Goal: Find specific page/section: Find specific page/section

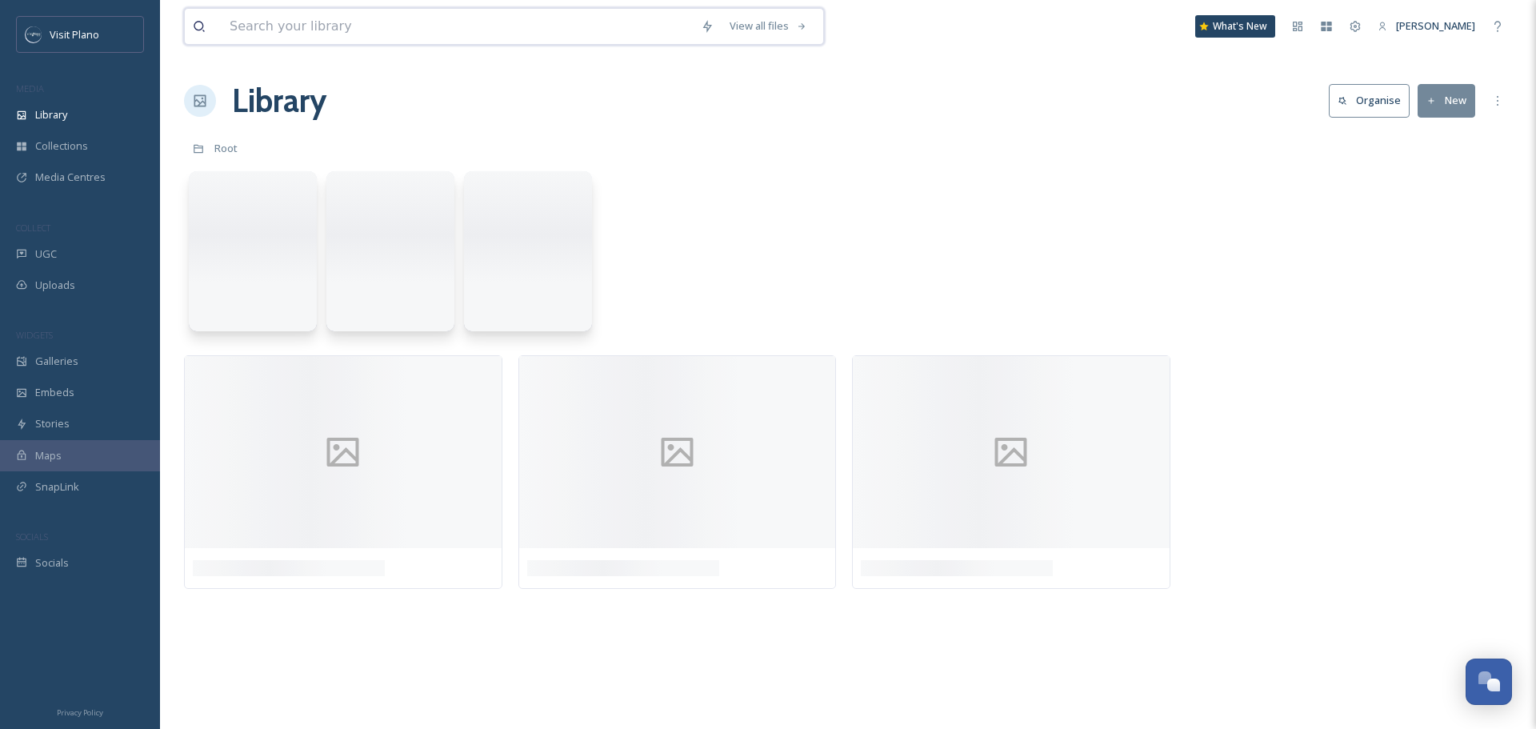
click at [266, 25] on input at bounding box center [457, 26] width 471 height 35
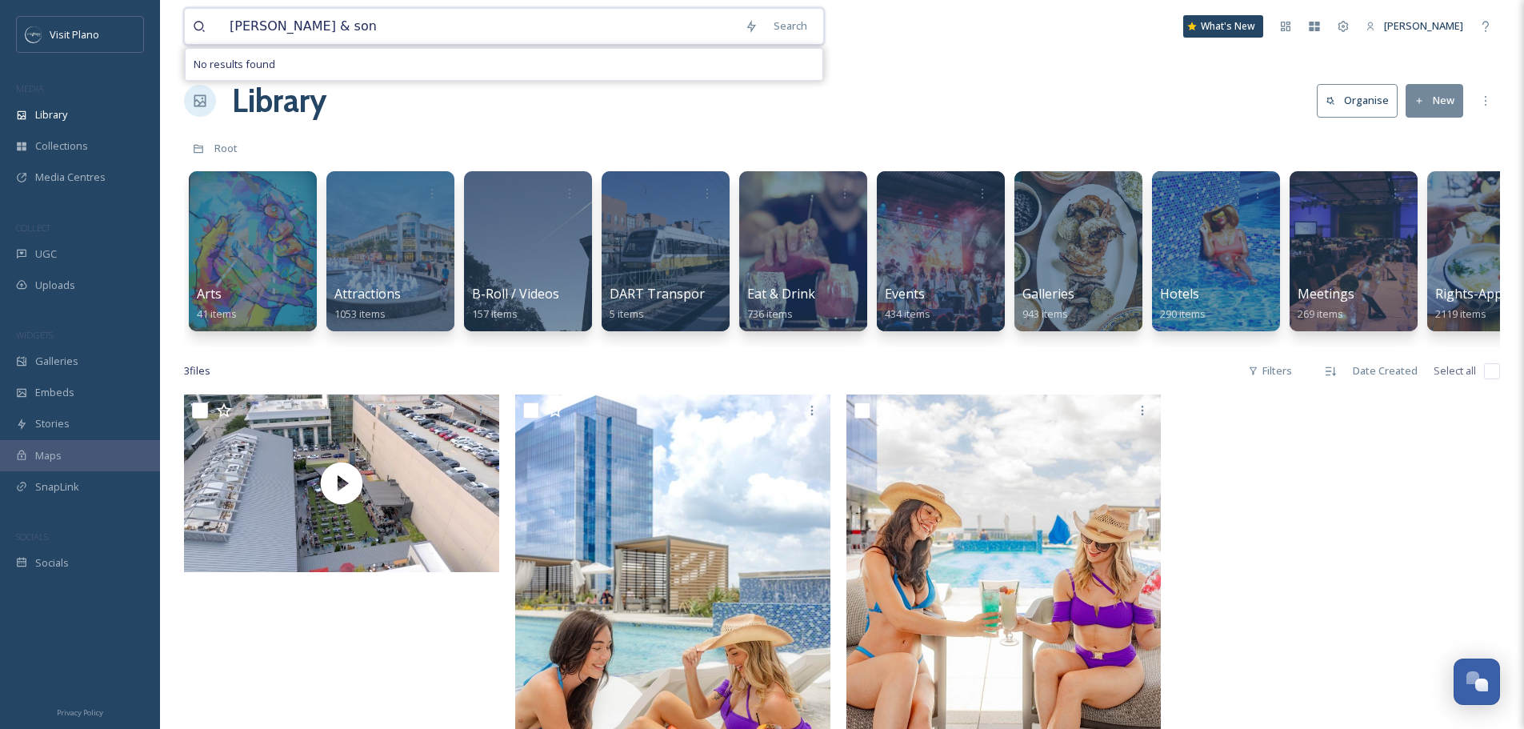
type input "[PERSON_NAME] & sons"
type input "s"
type input "the boardwalk"
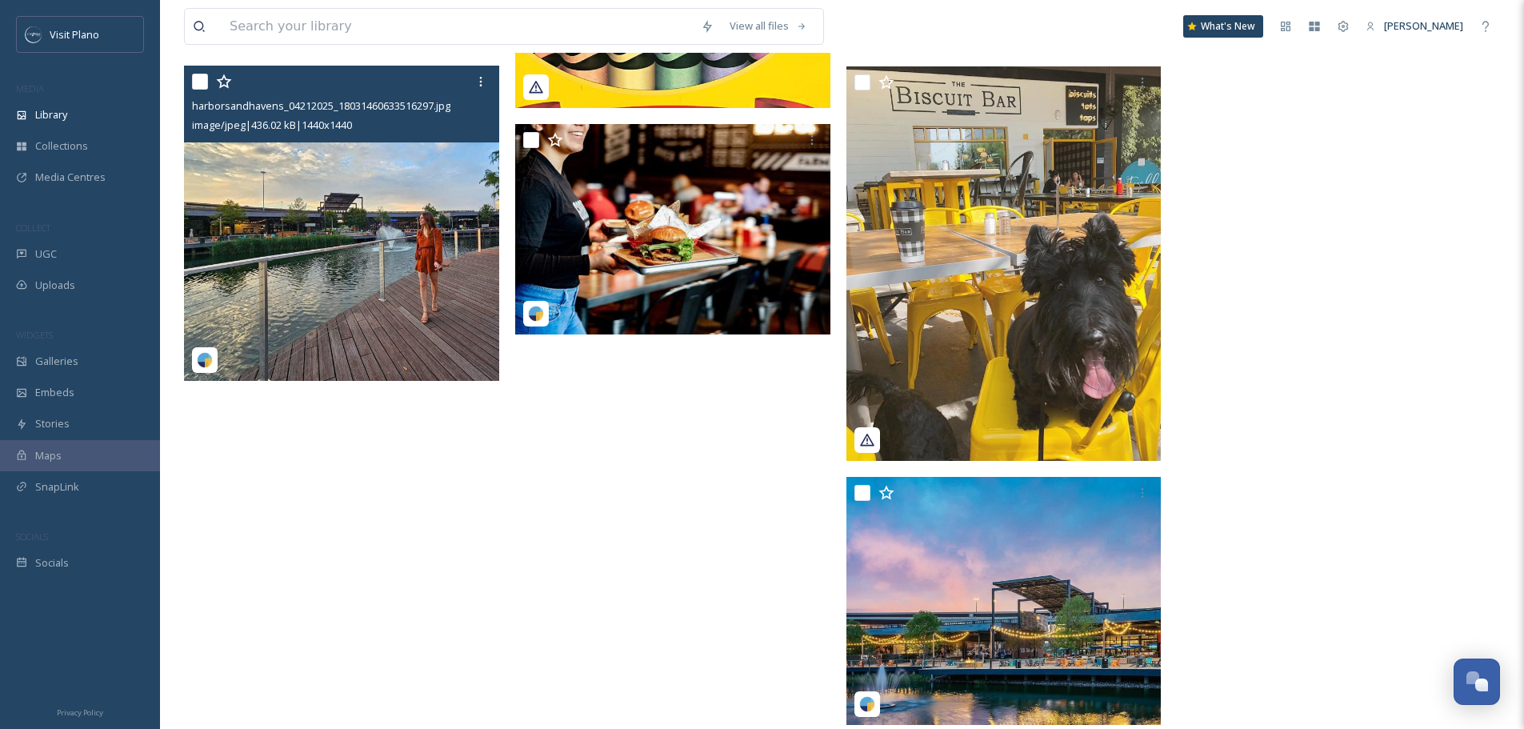
scroll to position [12383, 0]
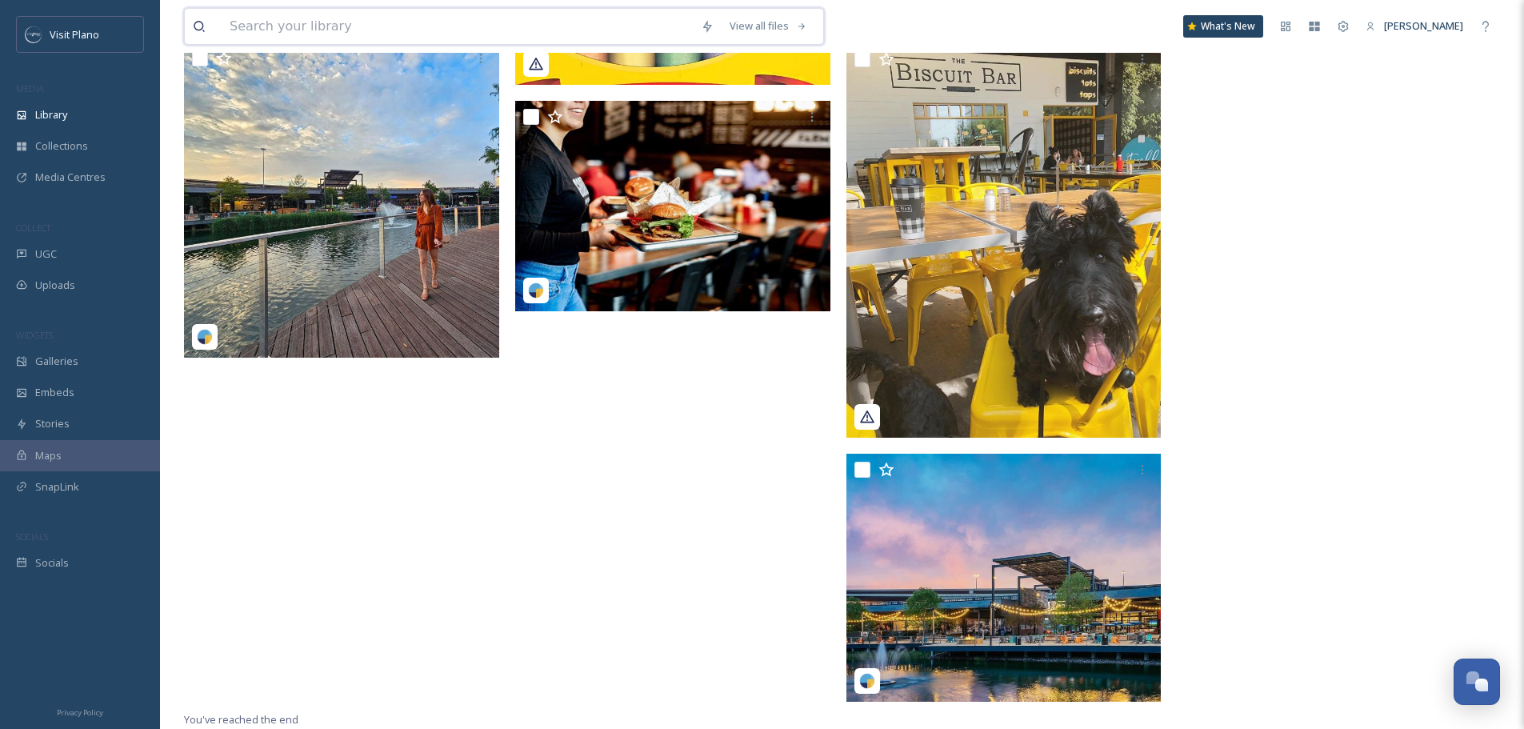
click at [436, 16] on input at bounding box center [457, 26] width 471 height 35
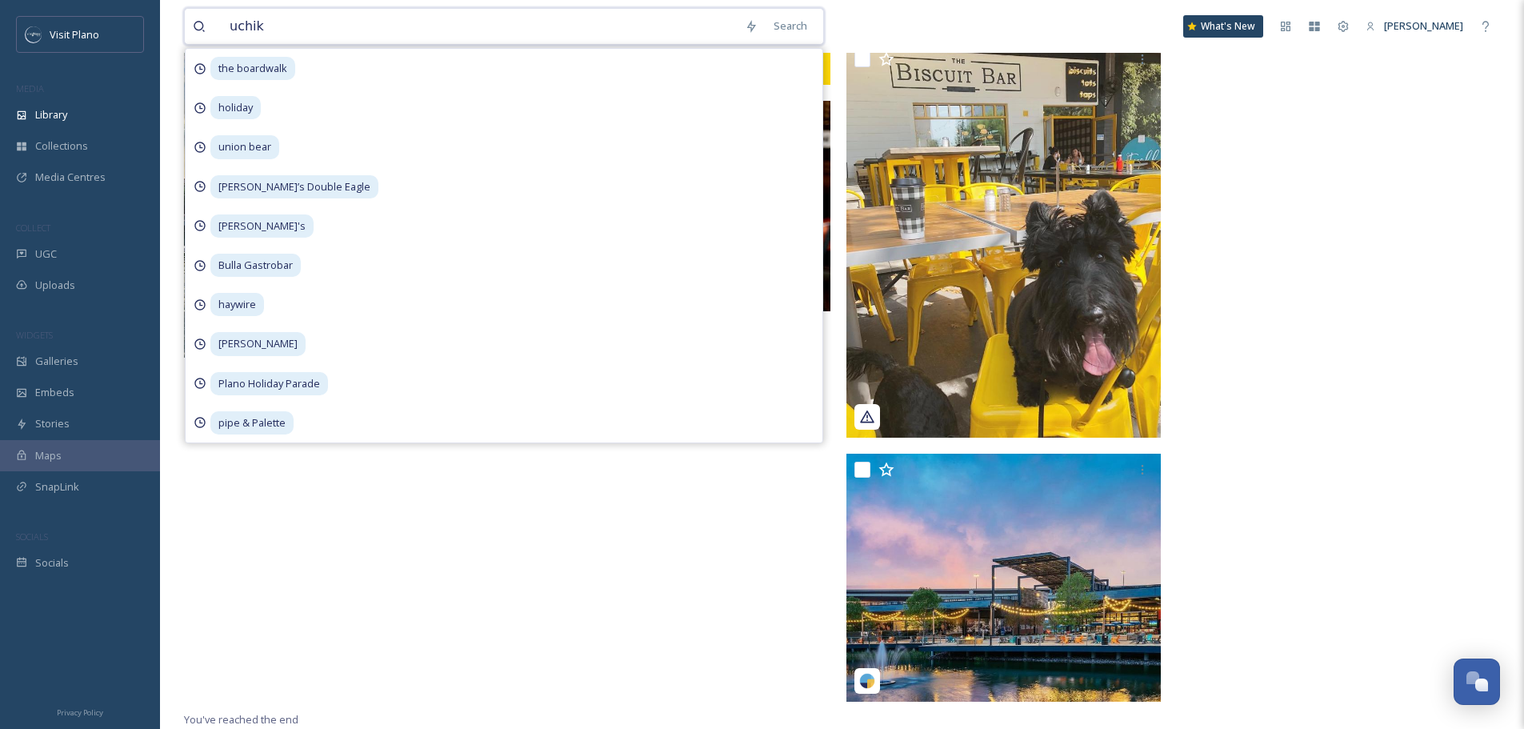
type input "uchiko"
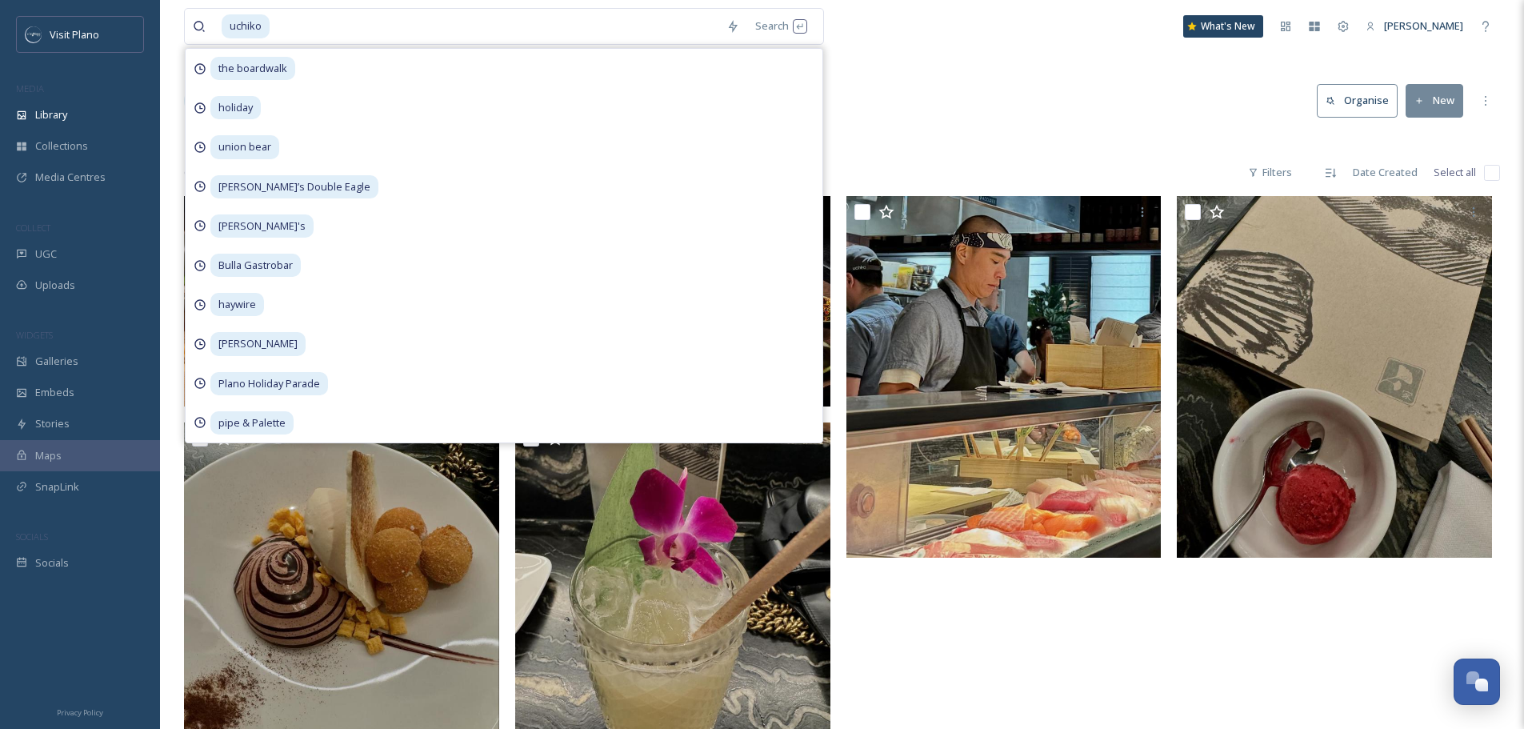
click at [1030, 91] on div "Library Search Organise New" at bounding box center [842, 101] width 1316 height 48
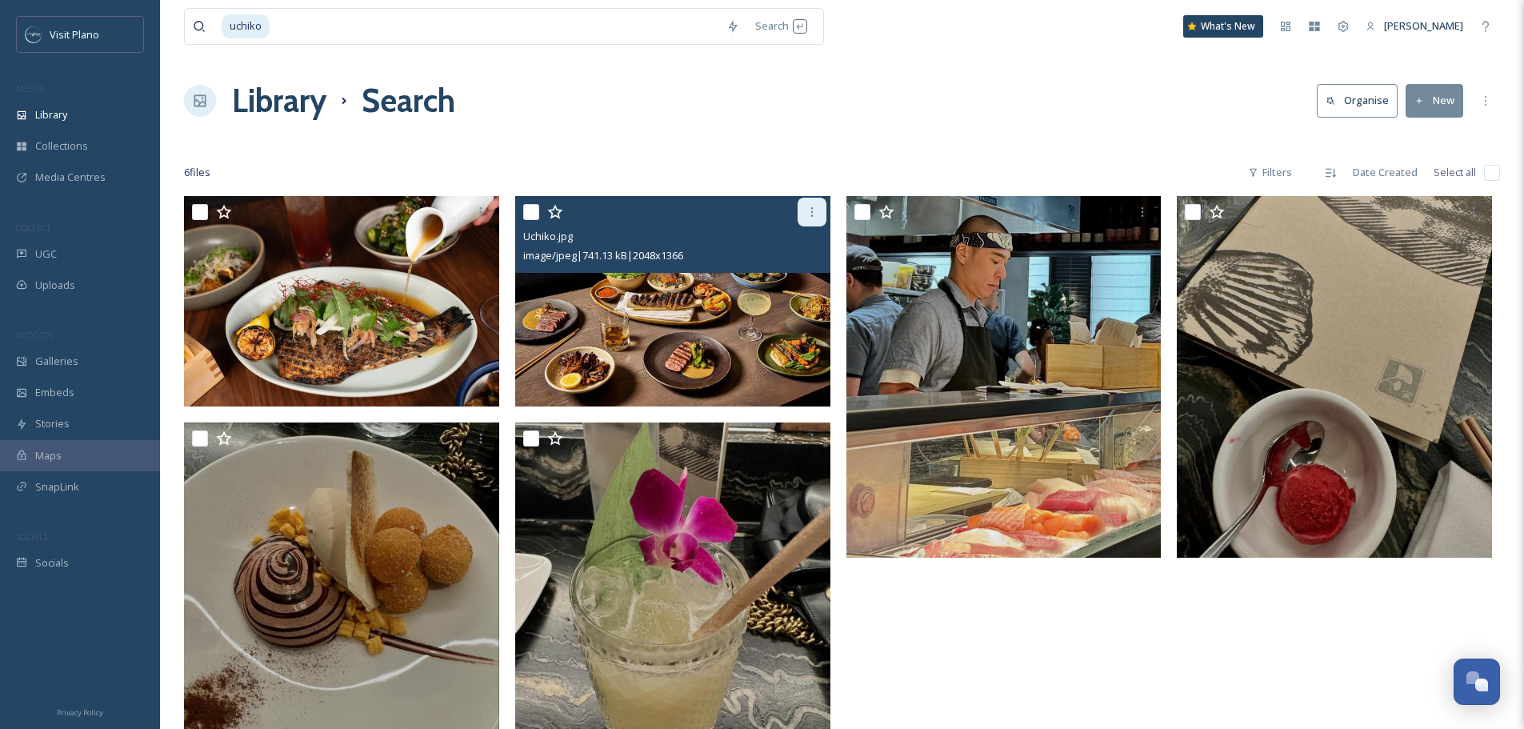
click at [811, 217] on icon at bounding box center [811, 212] width 2 height 10
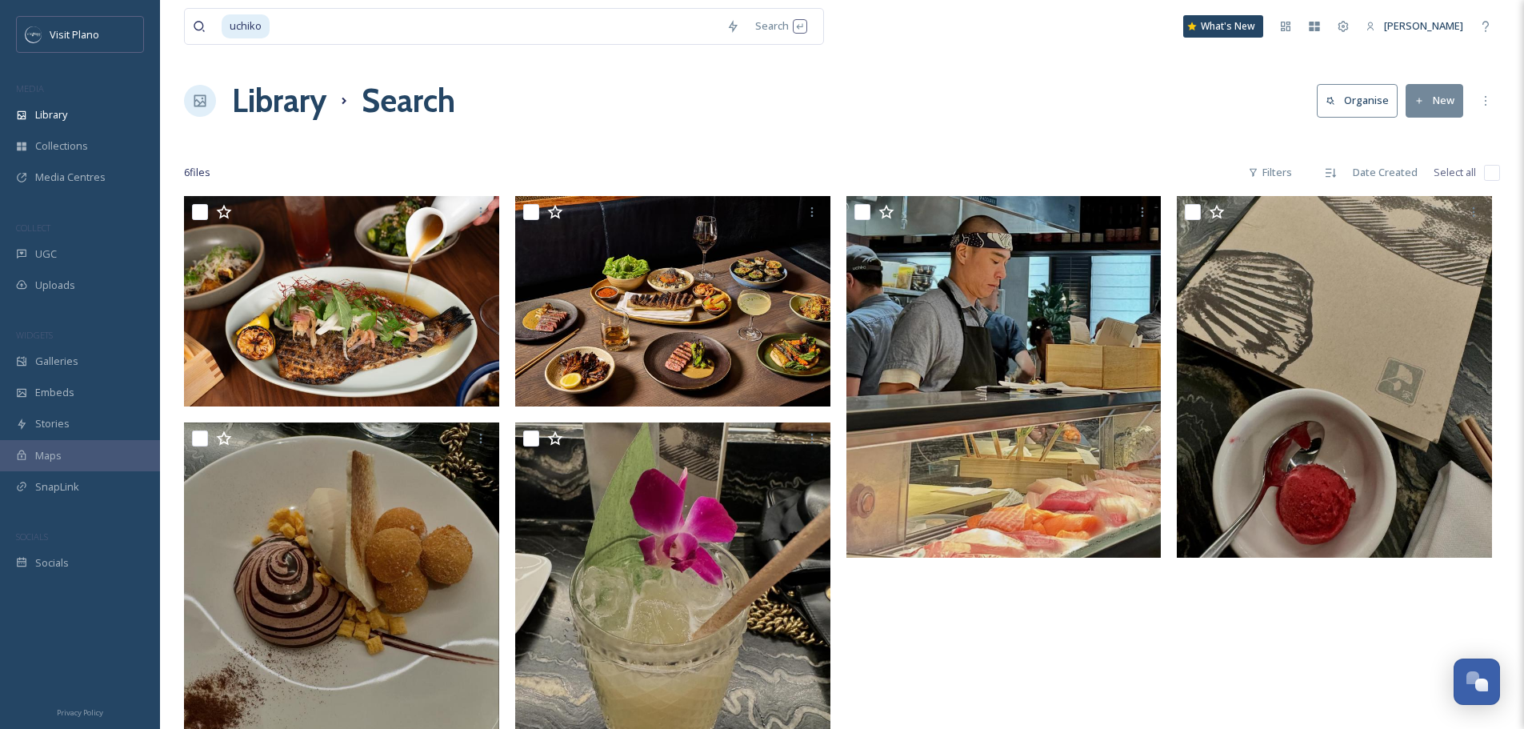
click at [1087, 670] on div at bounding box center [1007, 494] width 323 height 596
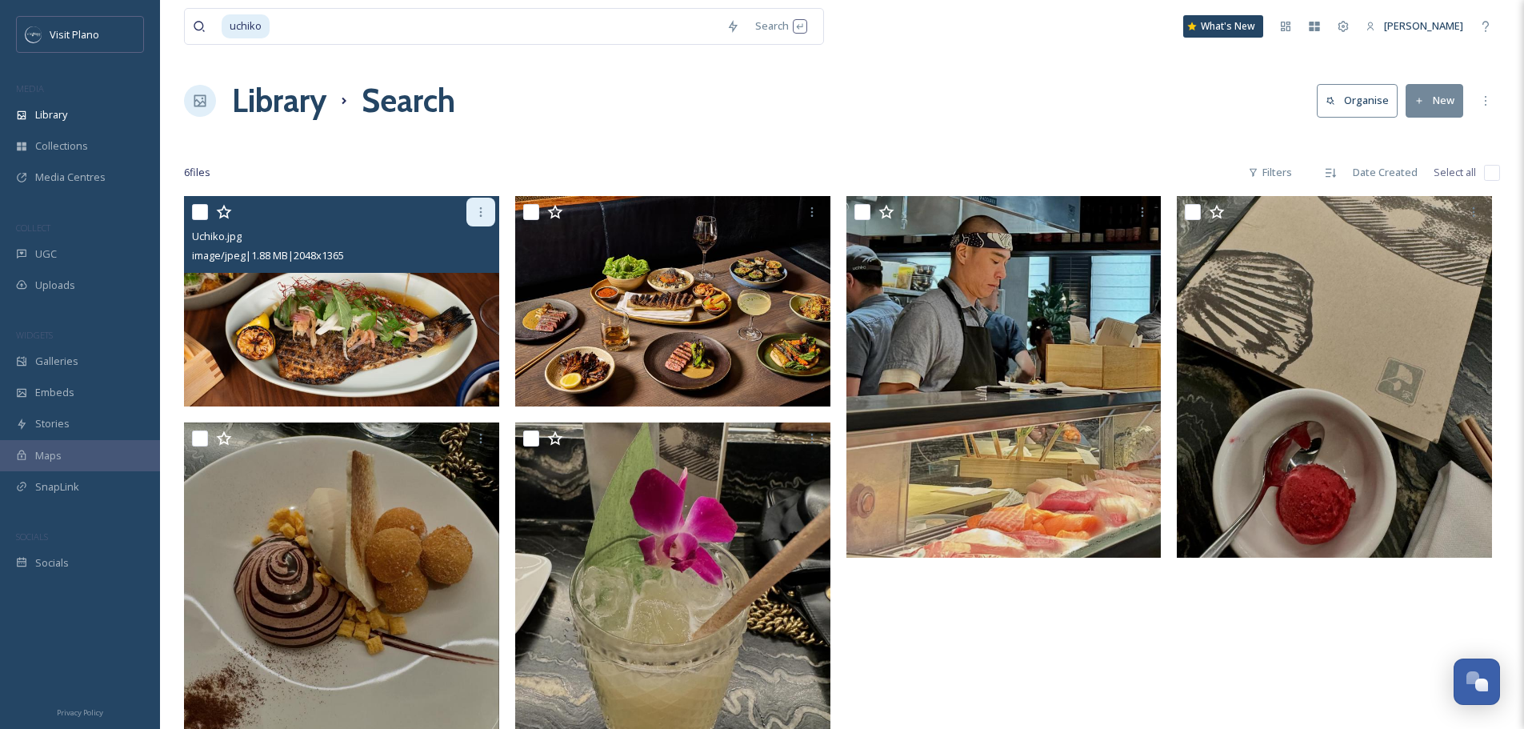
click at [469, 212] on div at bounding box center [480, 212] width 29 height 29
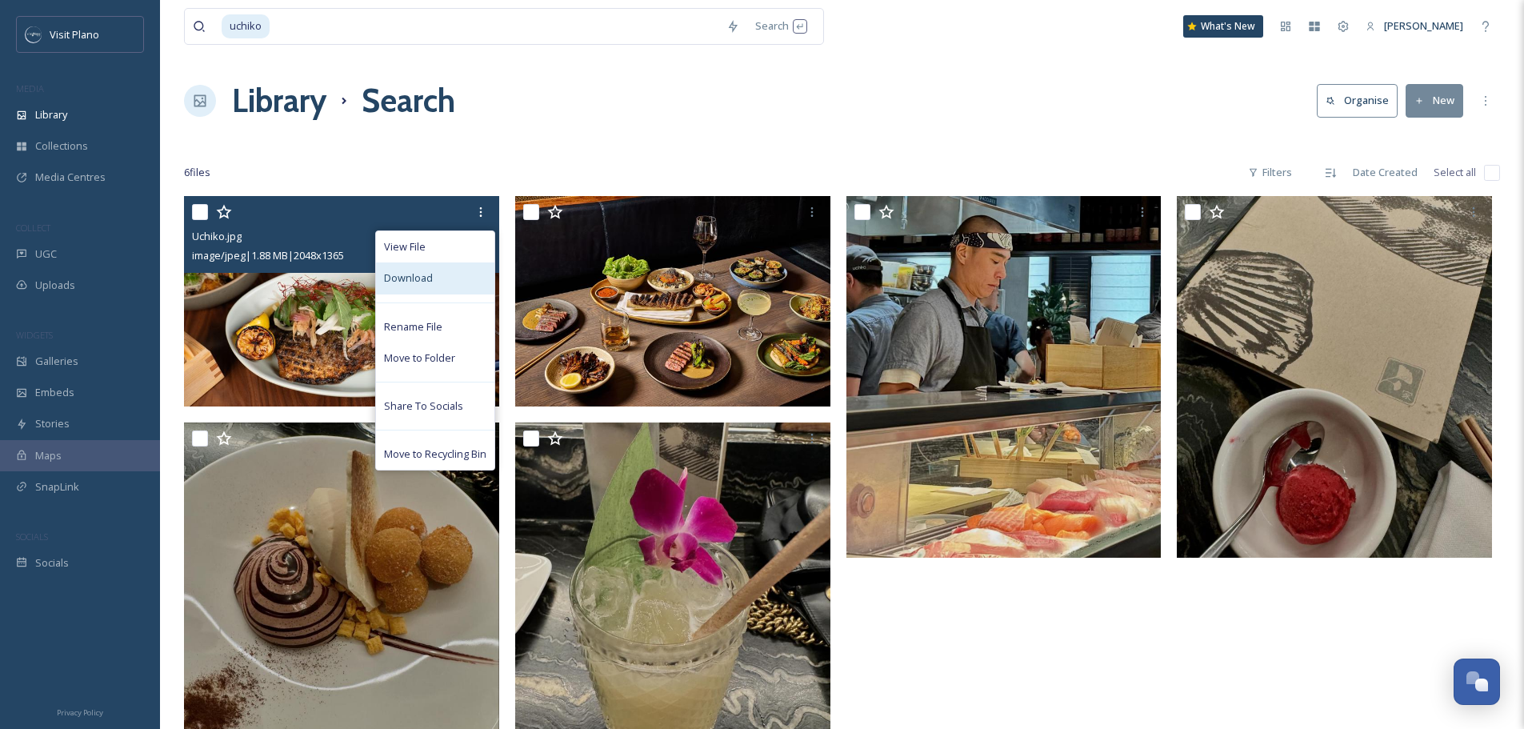
click at [448, 278] on div "Download" at bounding box center [435, 277] width 118 height 31
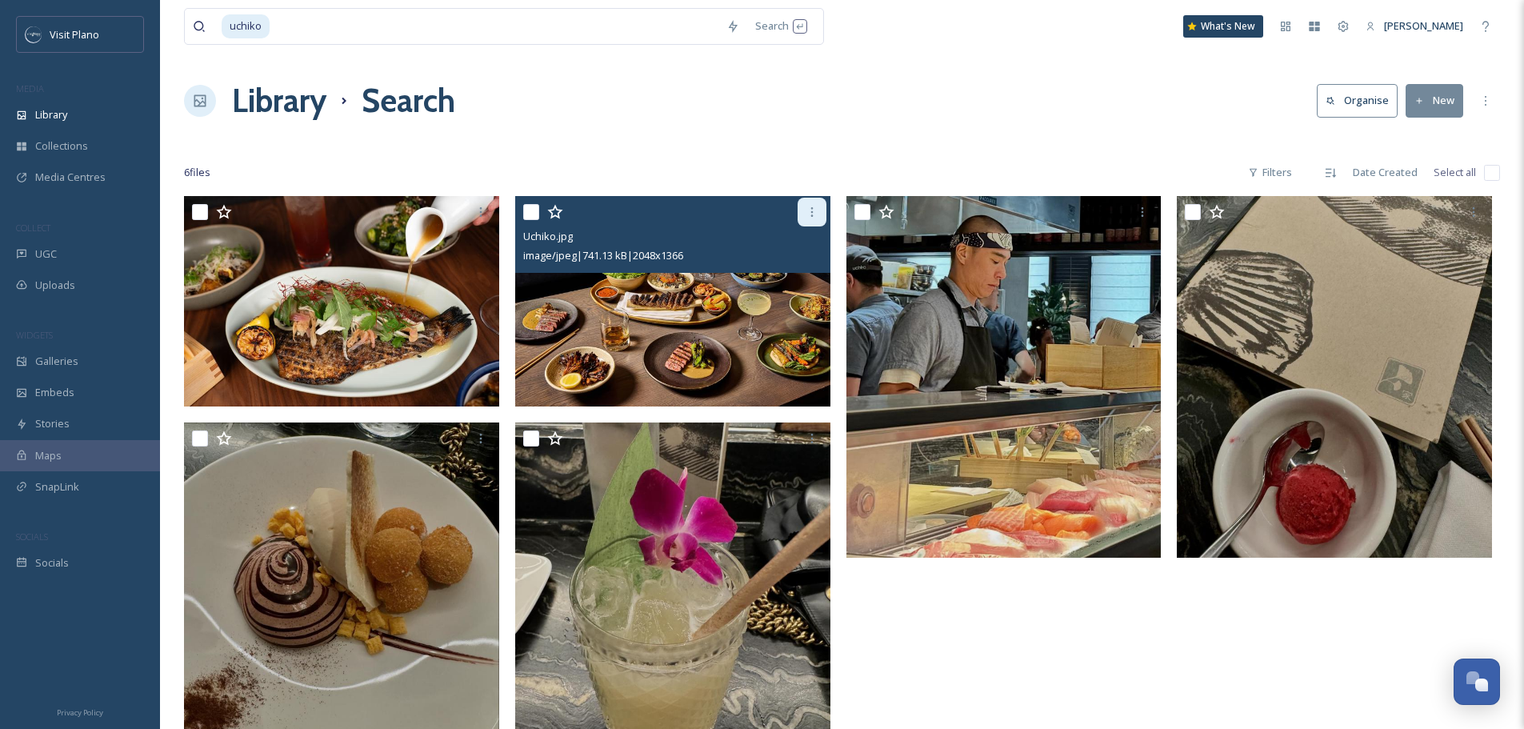
click at [811, 222] on div at bounding box center [812, 212] width 29 height 29
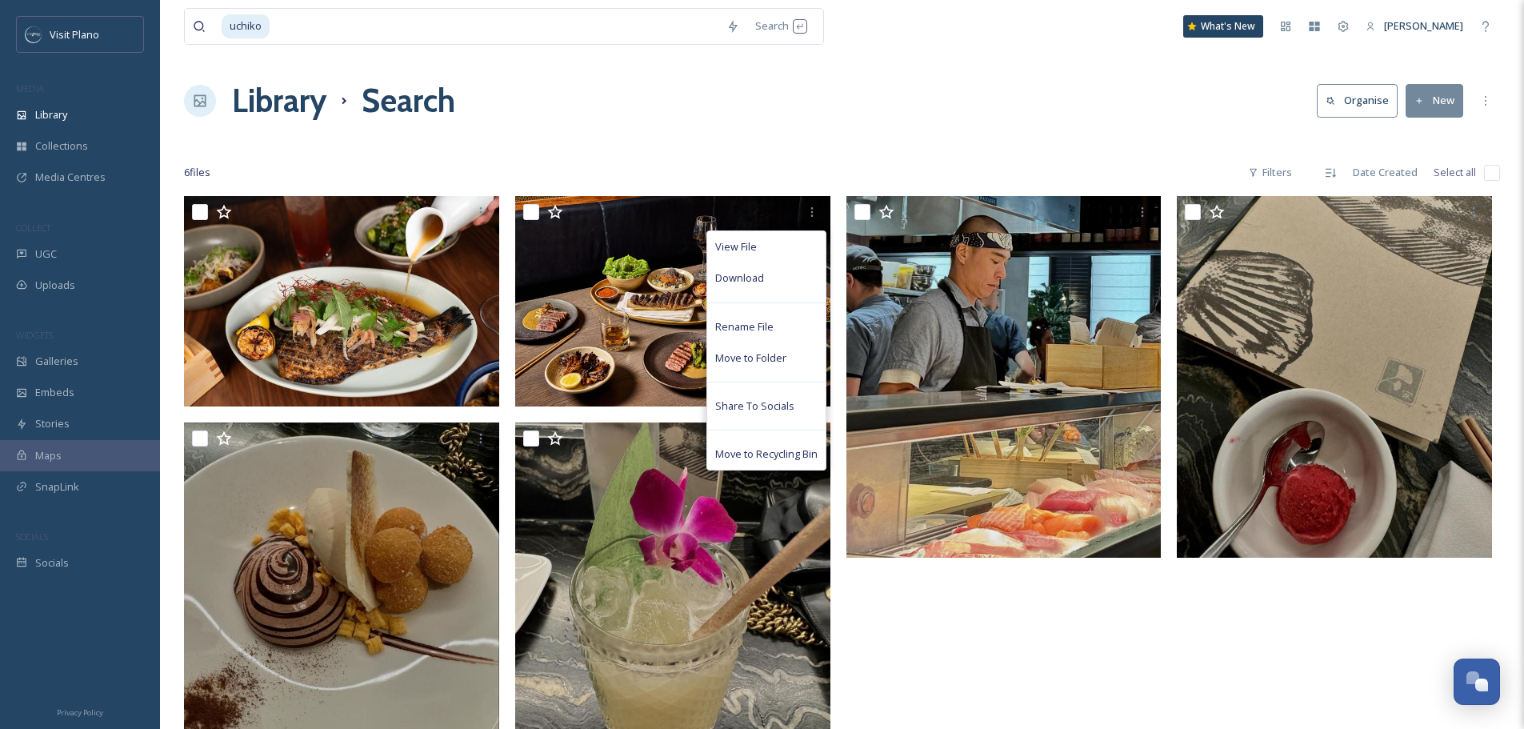
click at [846, 132] on div "uchiko Search What's New [PERSON_NAME] Library Search Organise New Your Selecti…" at bounding box center [842, 462] width 1364 height 925
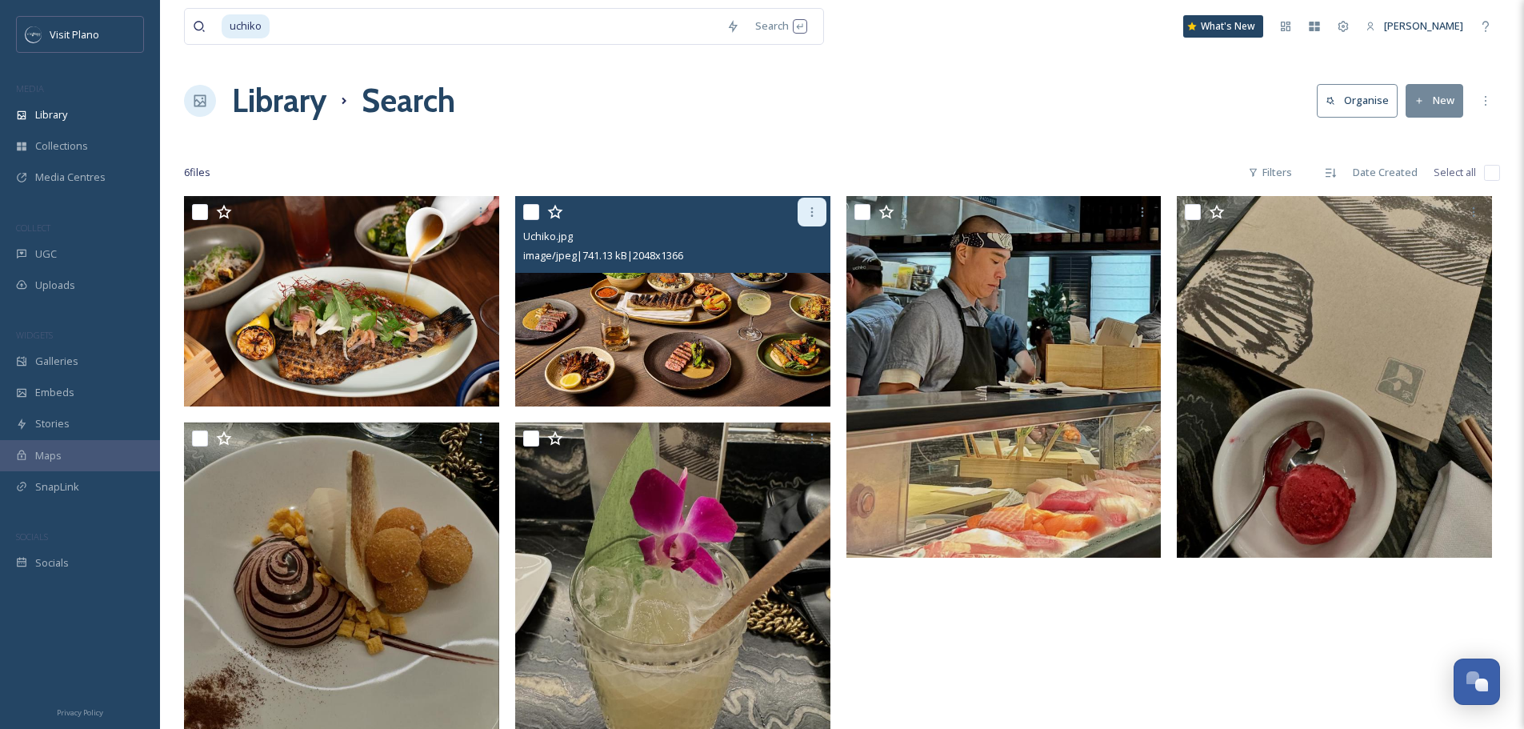
click at [810, 219] on div at bounding box center [812, 212] width 29 height 29
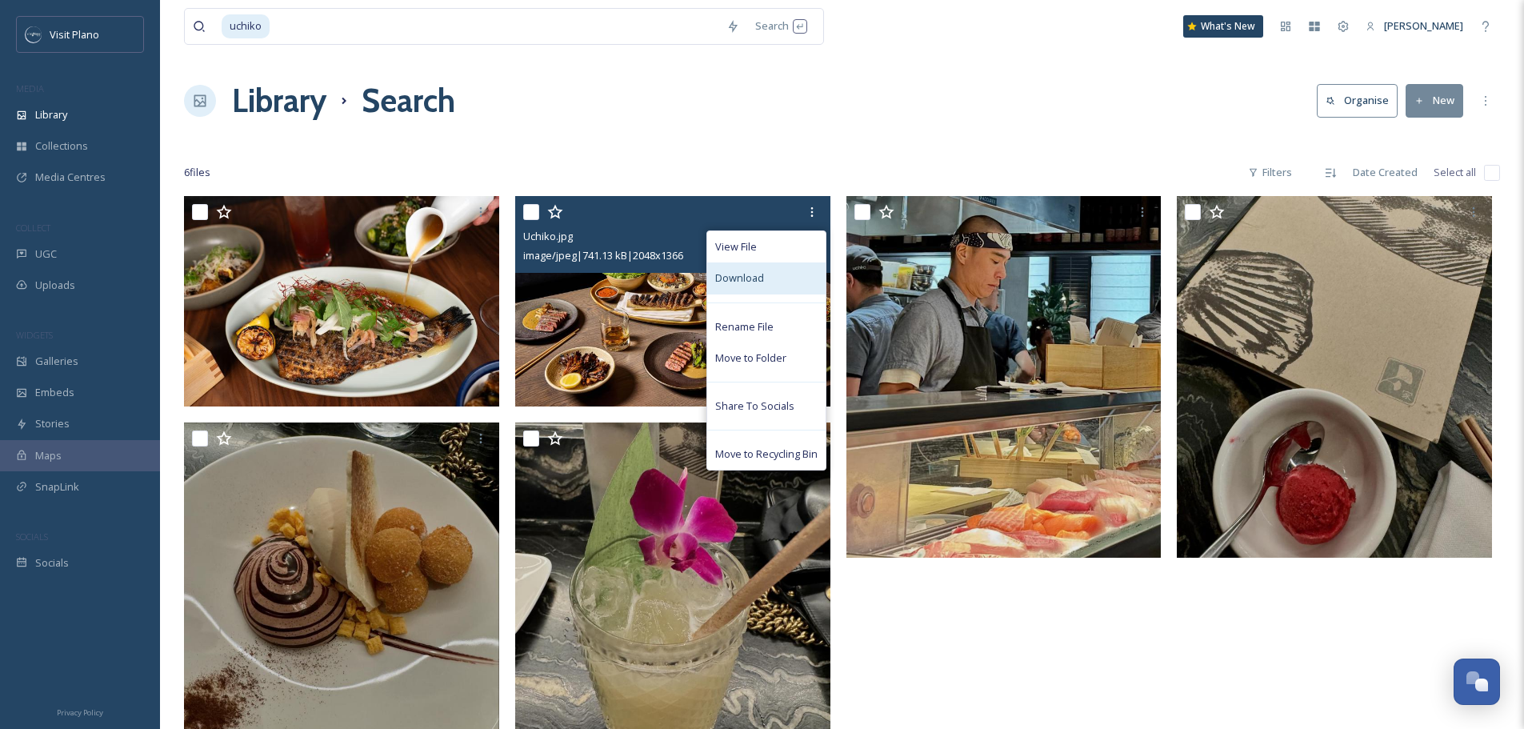
click at [775, 286] on div "Download" at bounding box center [766, 277] width 118 height 31
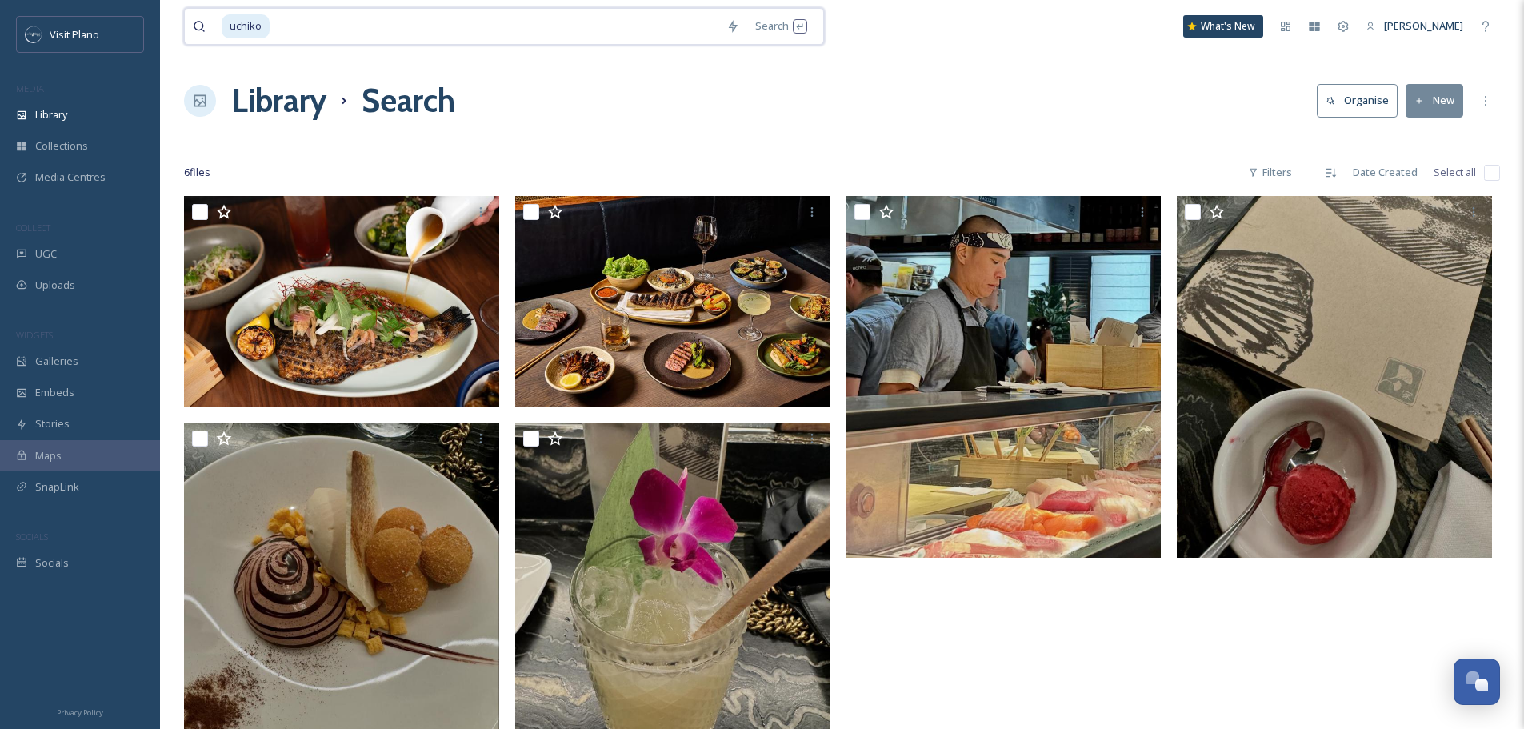
click at [562, 30] on input at bounding box center [494, 26] width 447 height 35
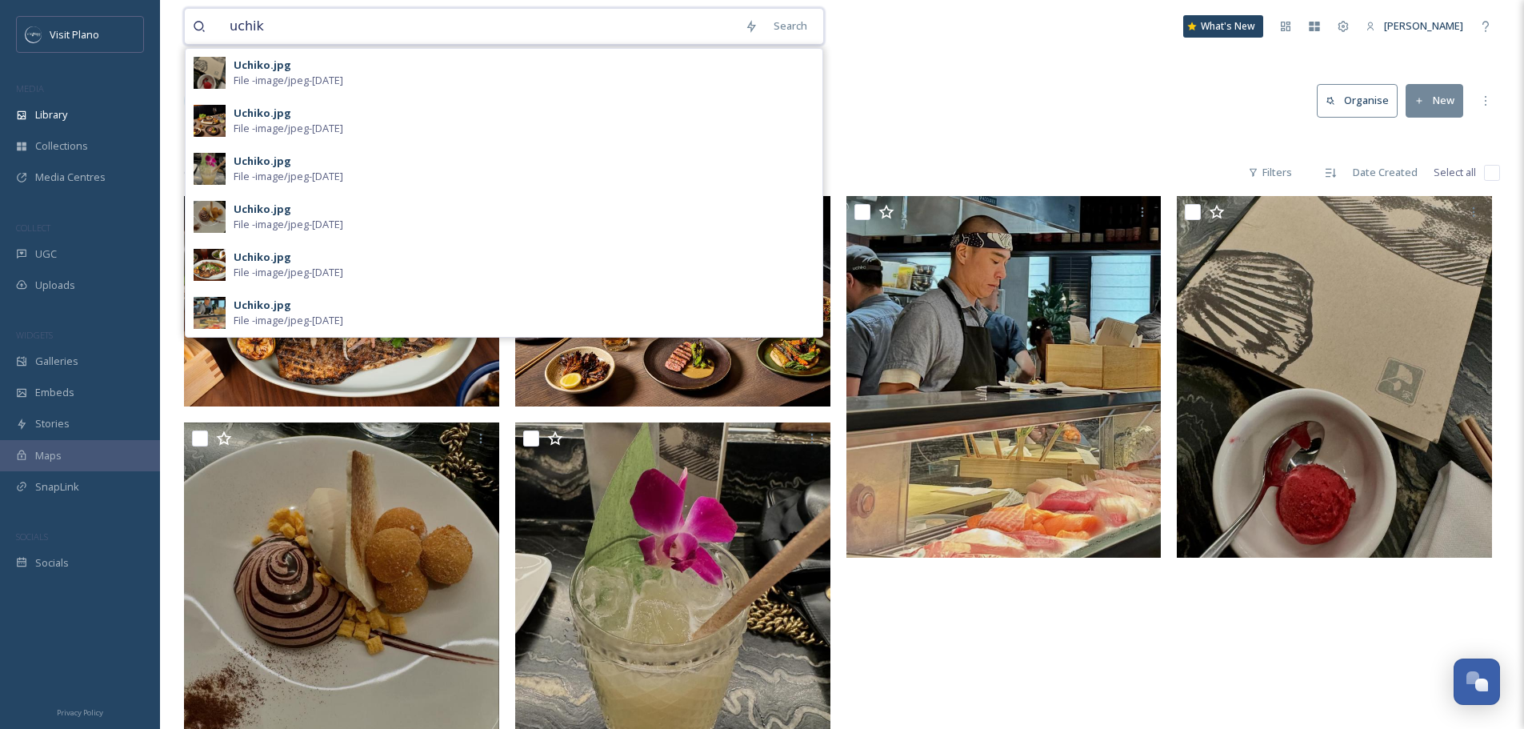
type input "uchik"
